Goal: Task Accomplishment & Management: Understand process/instructions

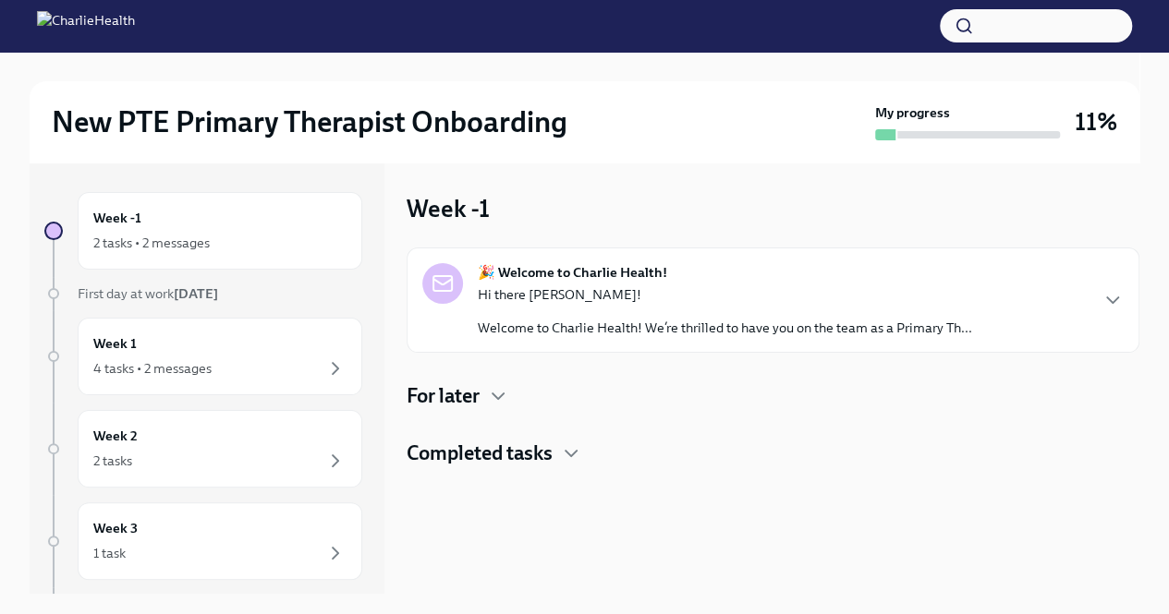
click at [474, 386] on h4 "For later" at bounding box center [442, 396] width 73 height 28
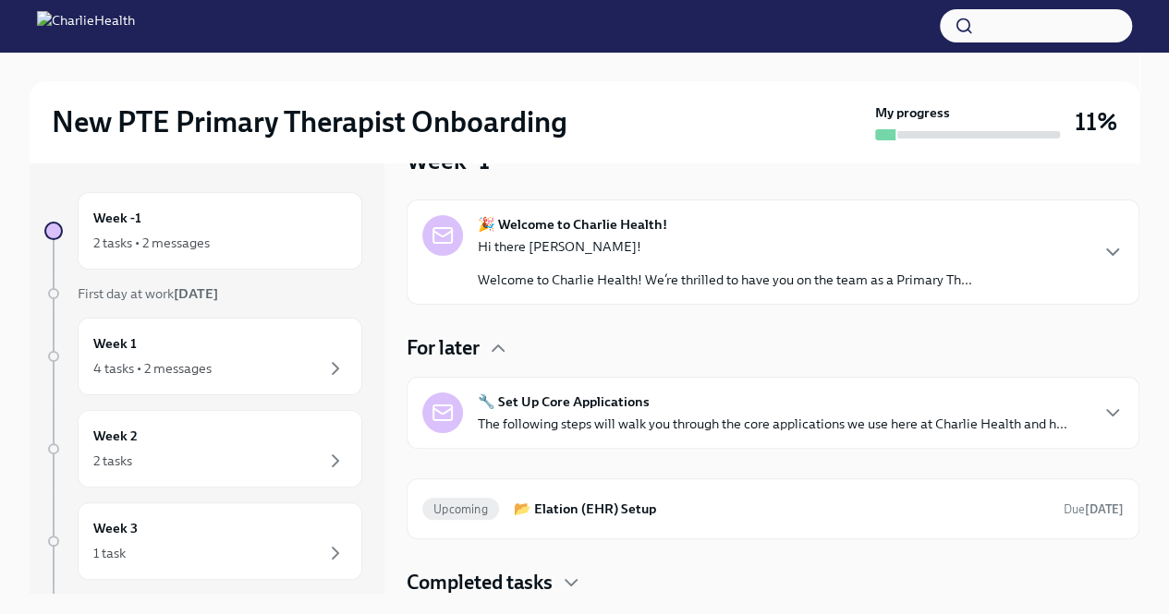
scroll to position [16, 0]
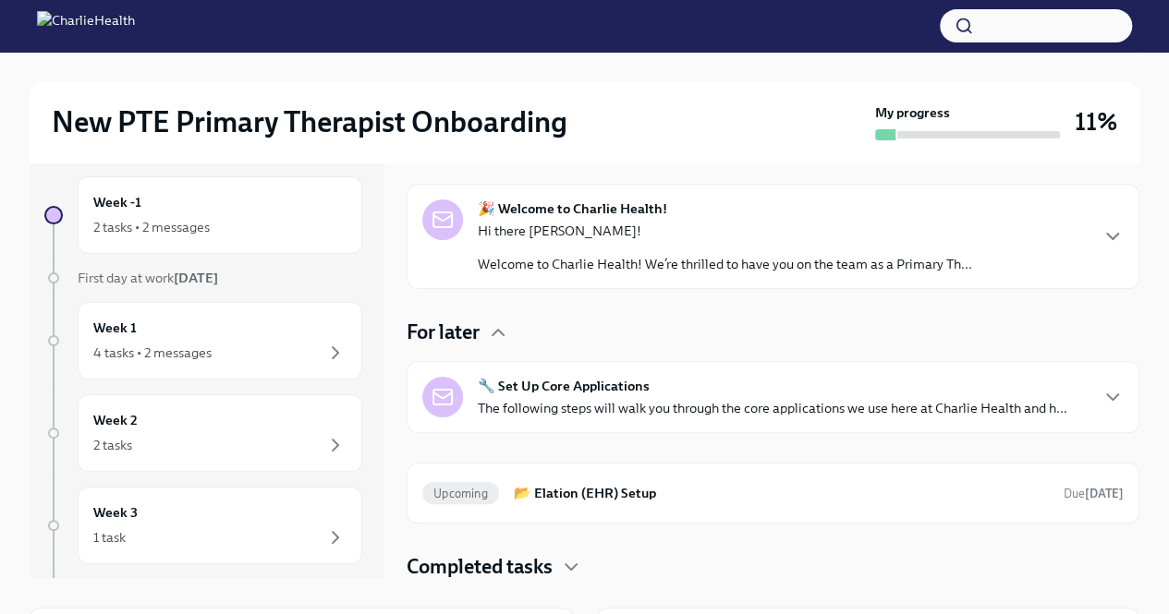
click at [479, 394] on div "🔧 Set Up Core Applications The following steps will walk you through the core a…" at bounding box center [772, 397] width 589 height 41
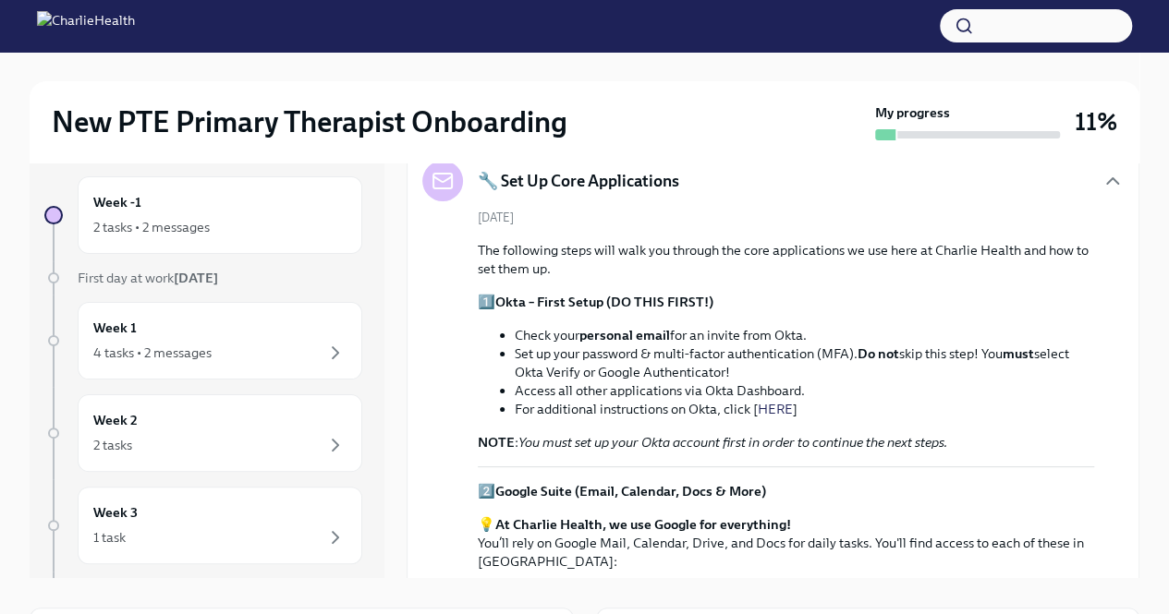
scroll to position [259, 0]
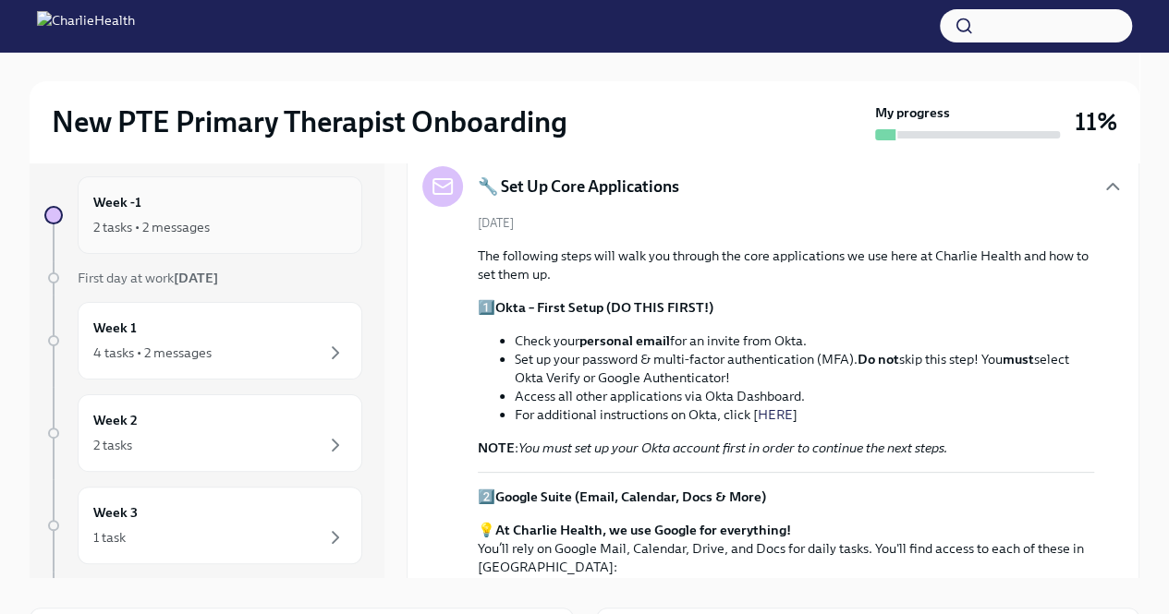
click at [125, 227] on div "2 tasks • 2 messages" at bounding box center [151, 227] width 116 height 18
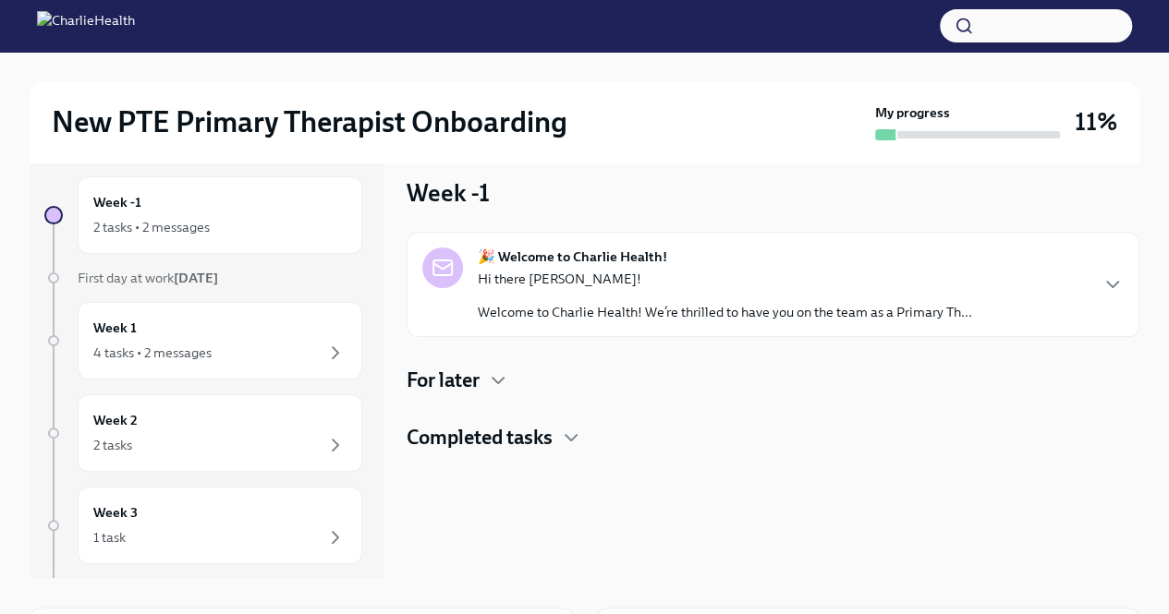
click at [455, 383] on h4 "For later" at bounding box center [442, 381] width 73 height 28
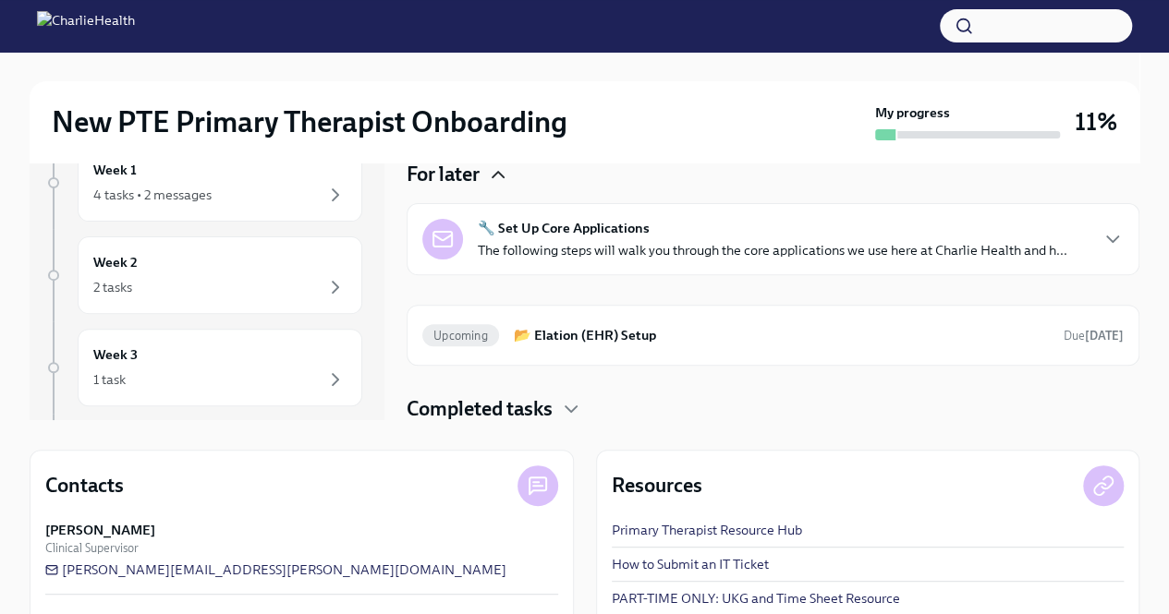
scroll to position [264, 0]
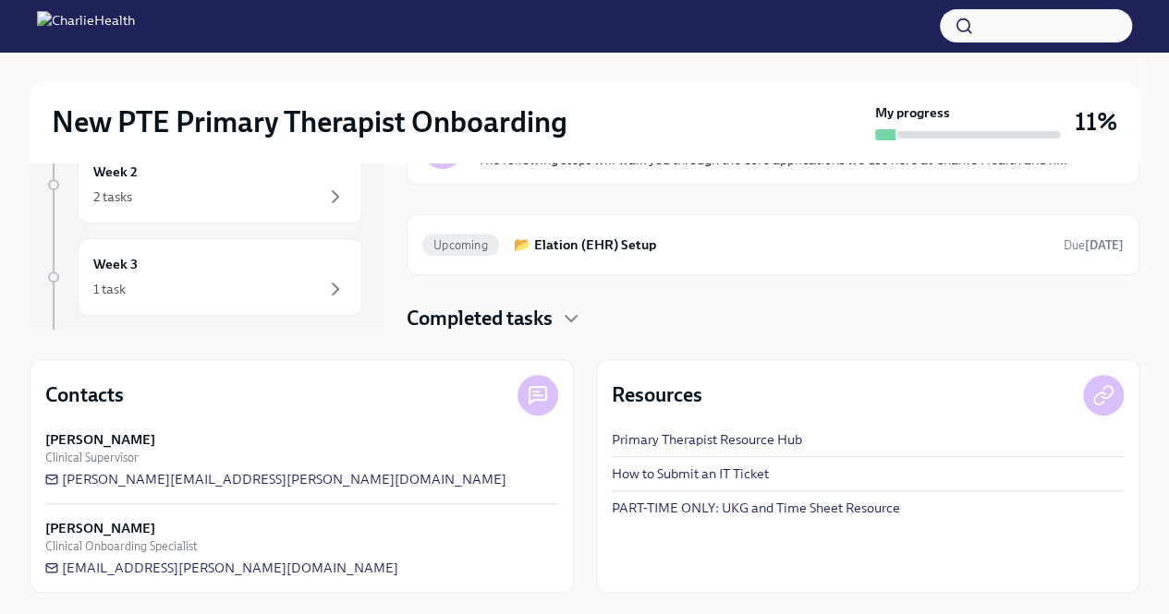
click at [758, 330] on div "Completed tasks" at bounding box center [772, 319] width 733 height 28
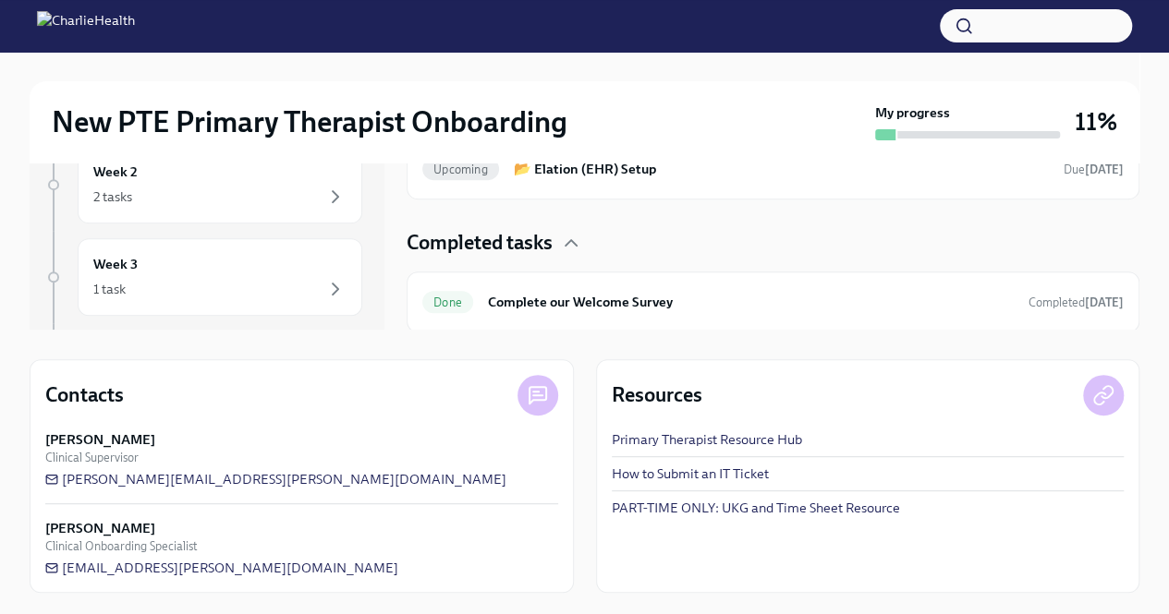
click at [671, 507] on link "PART-TIME ONLY: UKG and Time Sheet Resource" at bounding box center [756, 508] width 288 height 18
click at [644, 441] on link "Primary Therapist Resource Hub" at bounding box center [707, 440] width 190 height 18
click at [663, 499] on link "PART-TIME ONLY: UKG and Time Sheet Resource" at bounding box center [756, 508] width 288 height 18
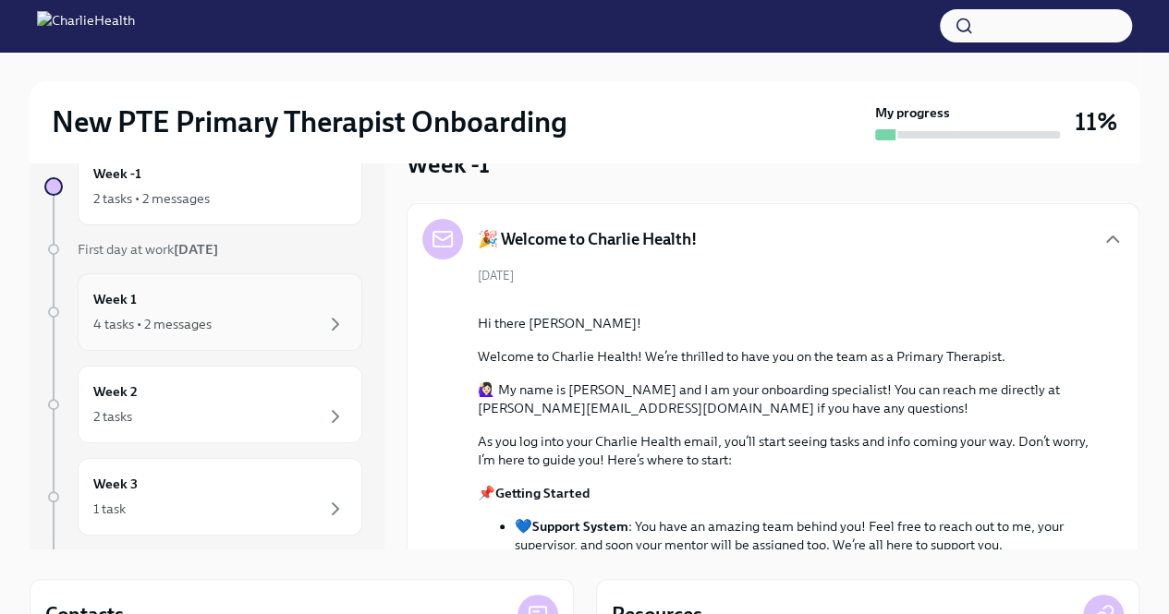
scroll to position [839, 0]
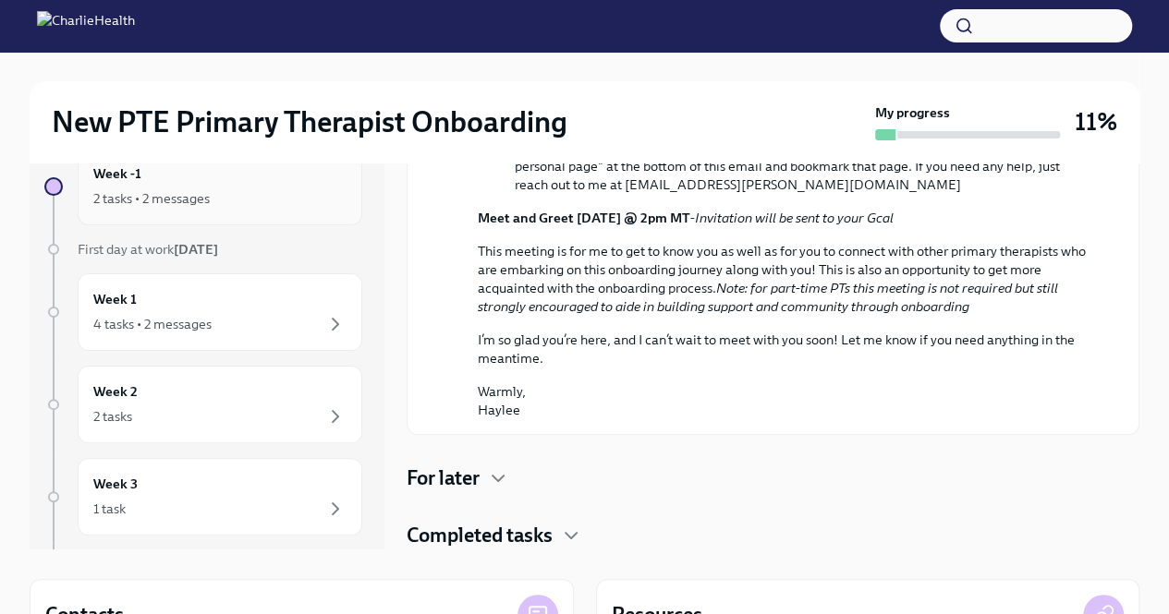
click at [161, 188] on div "2 tasks • 2 messages" at bounding box center [219, 199] width 253 height 22
click at [466, 499] on div "🎉 Welcome to Charlie Health! [DATE] Hi there [PERSON_NAME]! Welcome to Charlie …" at bounding box center [772, 42] width 733 height 1013
click at [467, 473] on h4 "For later" at bounding box center [442, 479] width 73 height 28
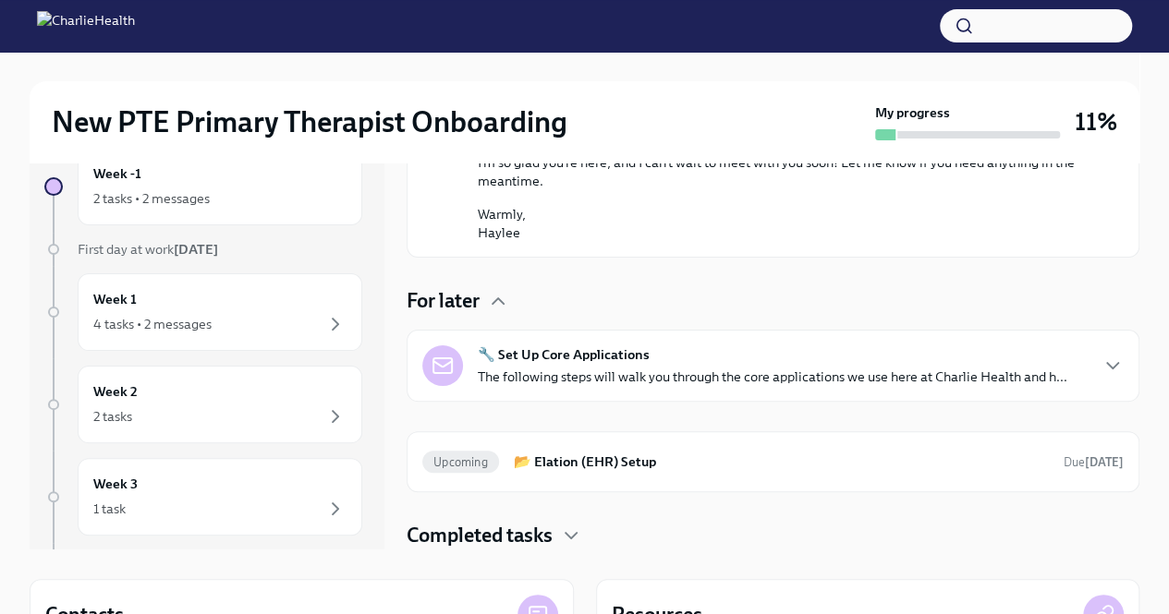
scroll to position [1015, 0]
click at [1069, 370] on div "🔧 Set Up Core Applications The following steps will walk you through the core a…" at bounding box center [772, 366] width 701 height 41
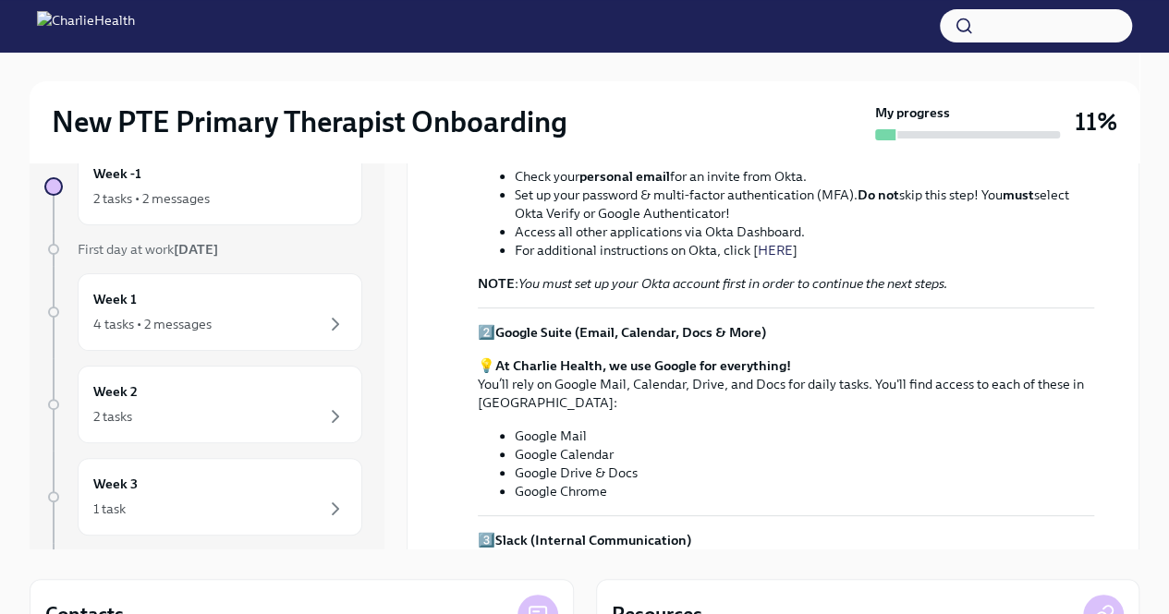
scroll to position [1188, 0]
click at [768, 259] on link "HERE" at bounding box center [775, 250] width 35 height 17
